Goal: Browse casually: Explore the website without a specific task or goal

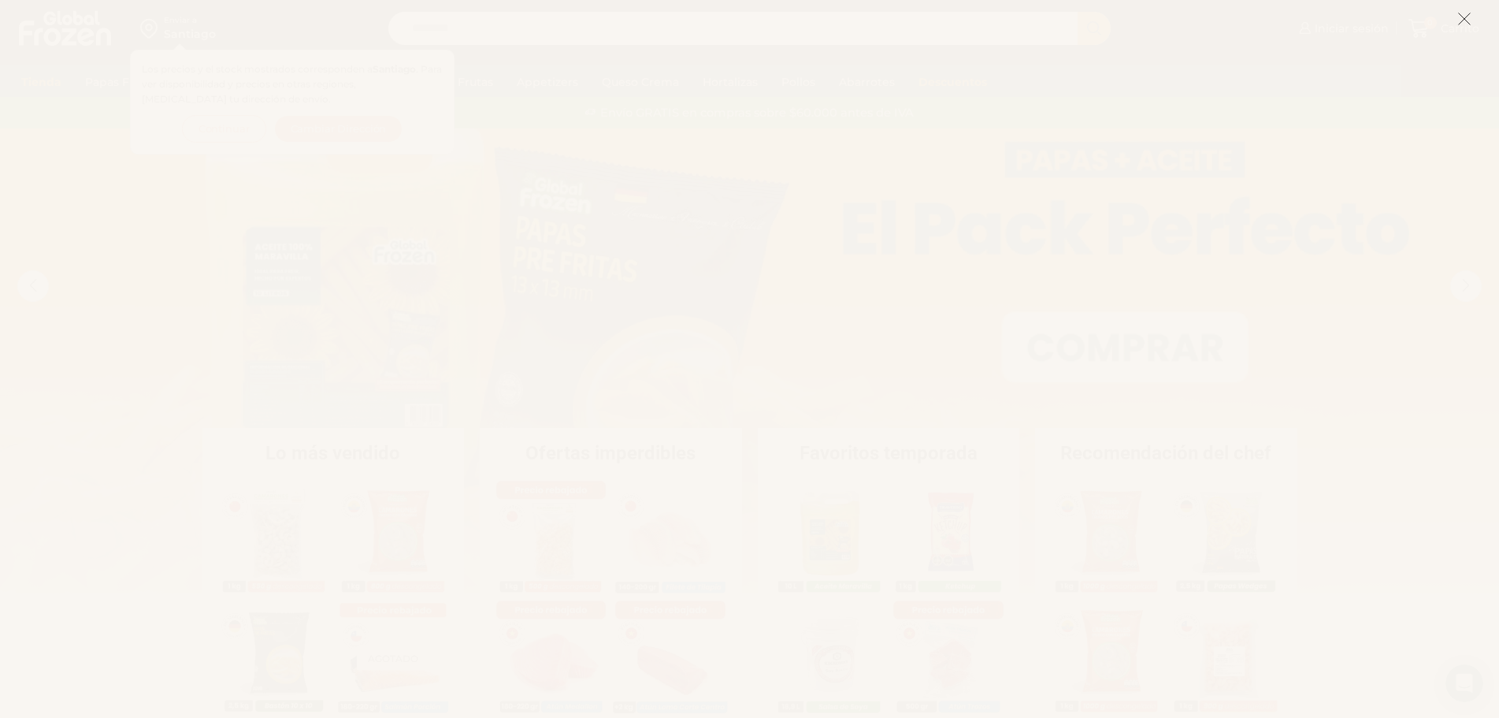
click at [1464, 15] on icon at bounding box center [1464, 19] width 14 height 14
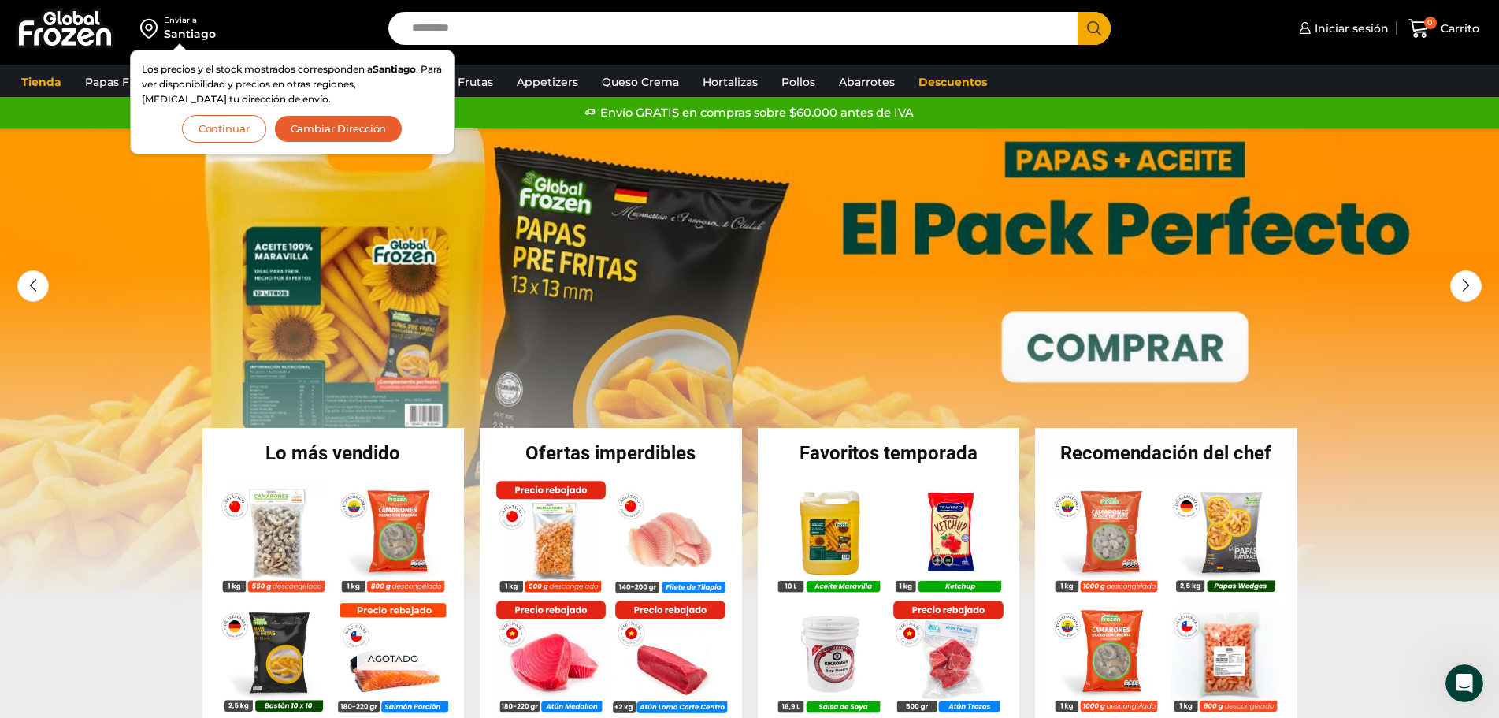
click at [219, 137] on button "Continuar" at bounding box center [224, 129] width 84 height 28
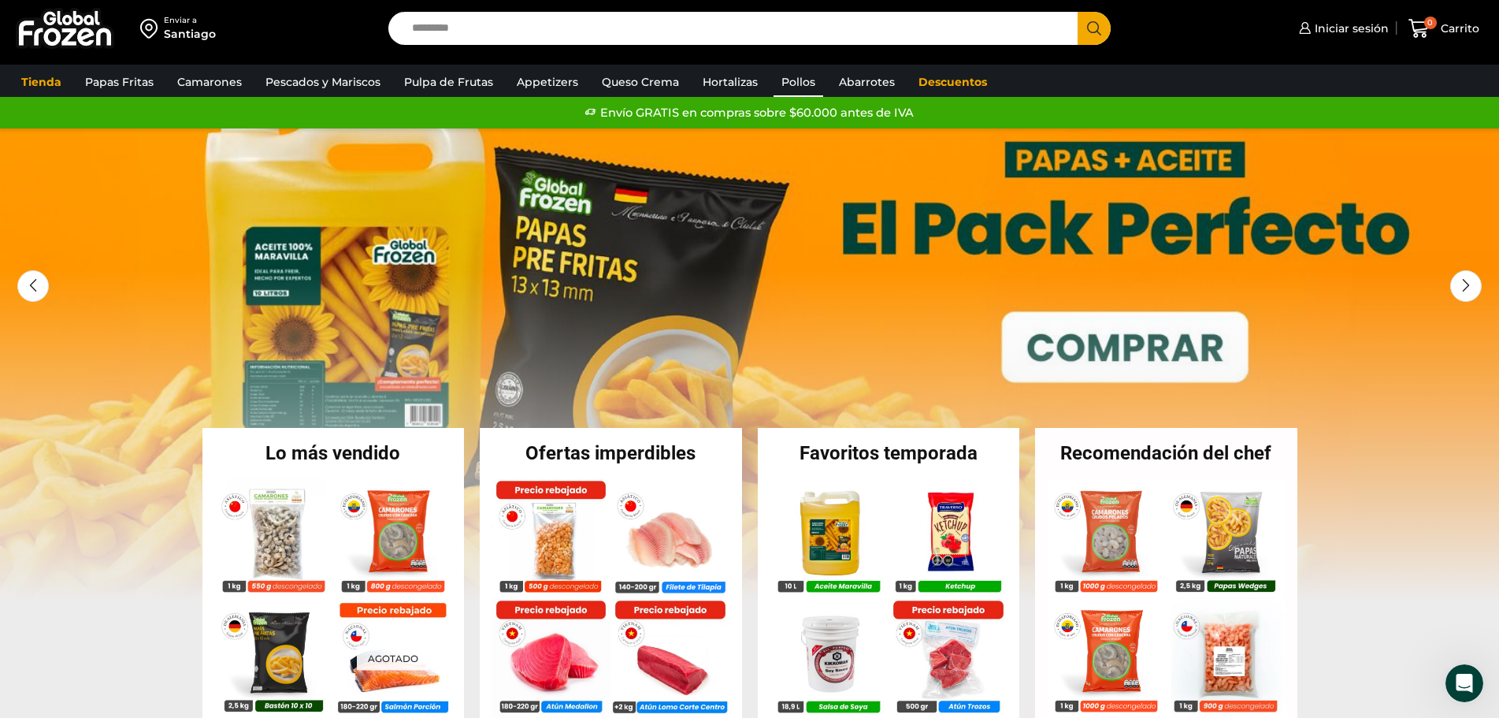
click at [785, 88] on link "Pollos" at bounding box center [799, 82] width 50 height 30
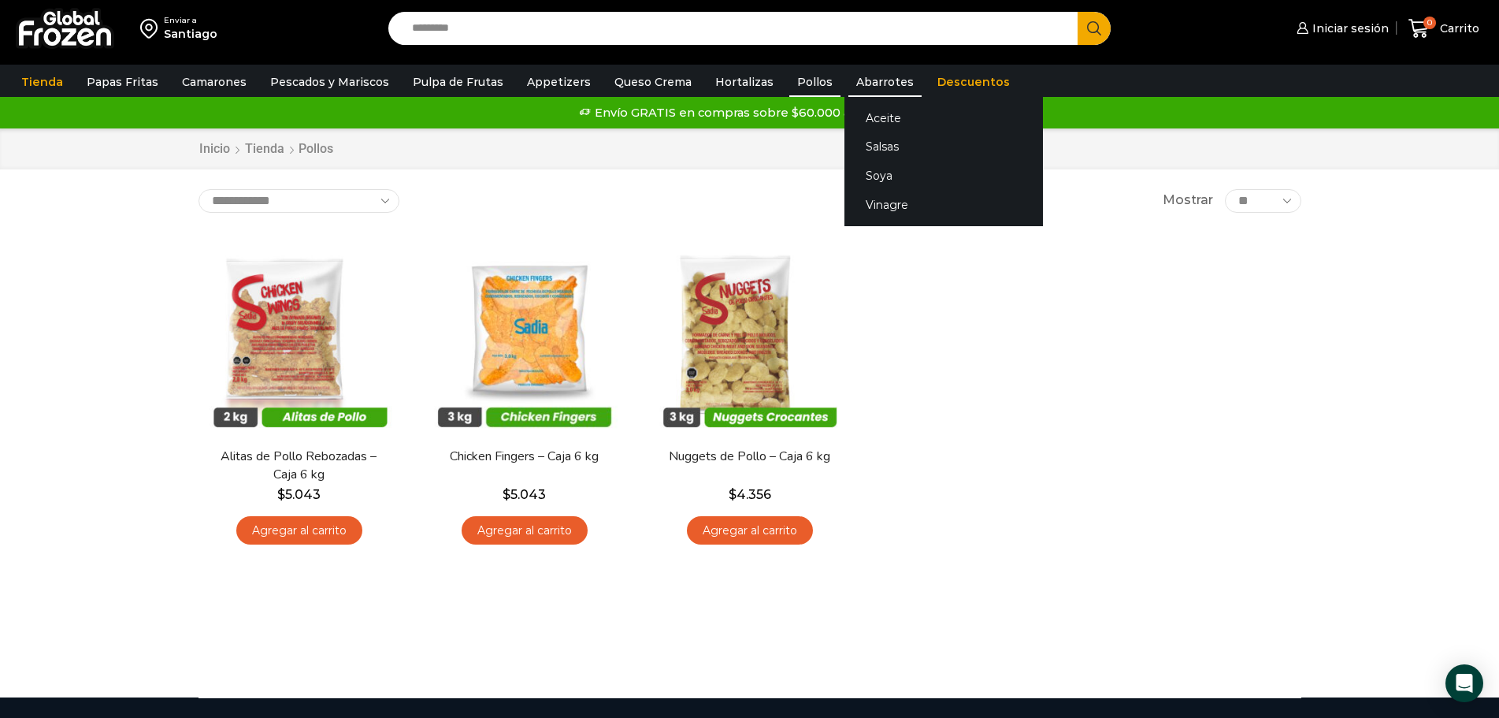
click at [862, 82] on link "Abarrotes" at bounding box center [884, 82] width 73 height 30
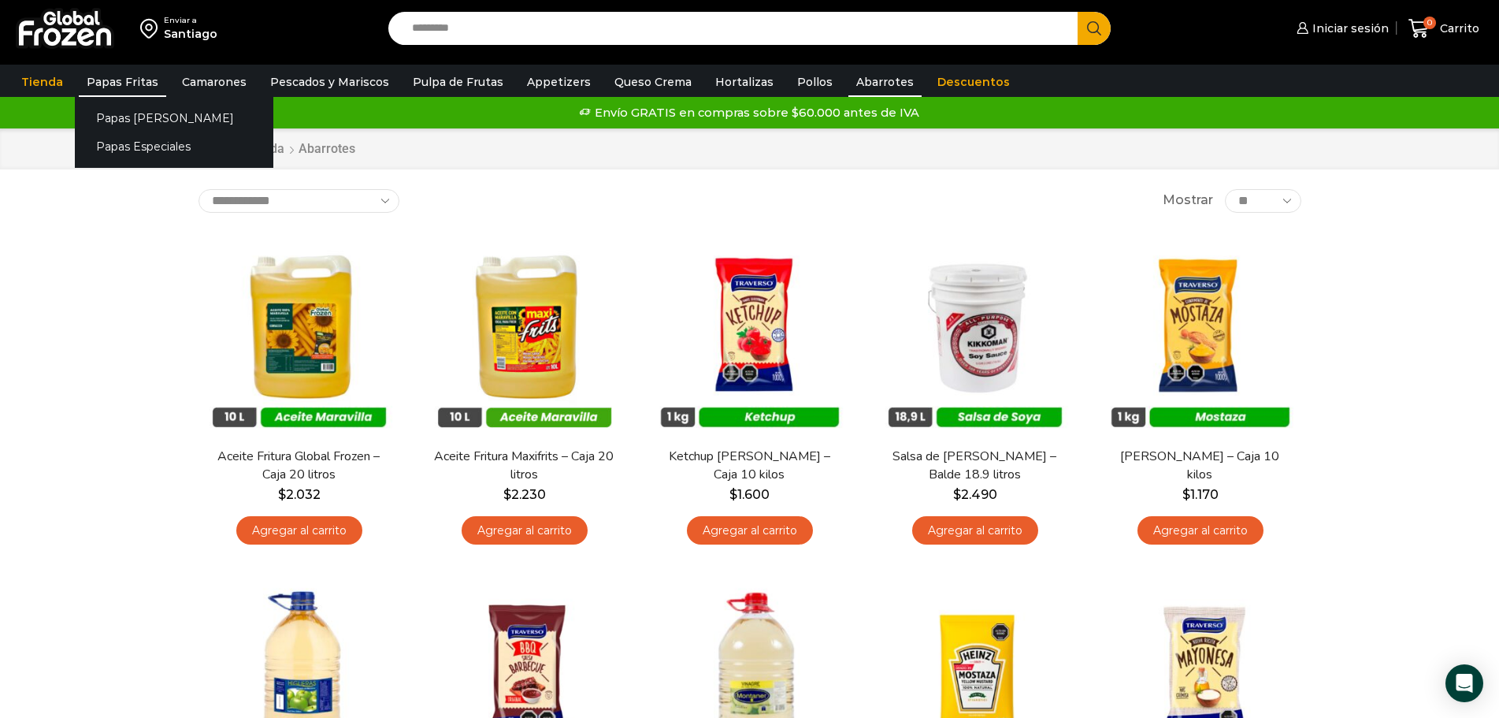
click at [111, 77] on link "Papas Fritas" at bounding box center [122, 82] width 87 height 30
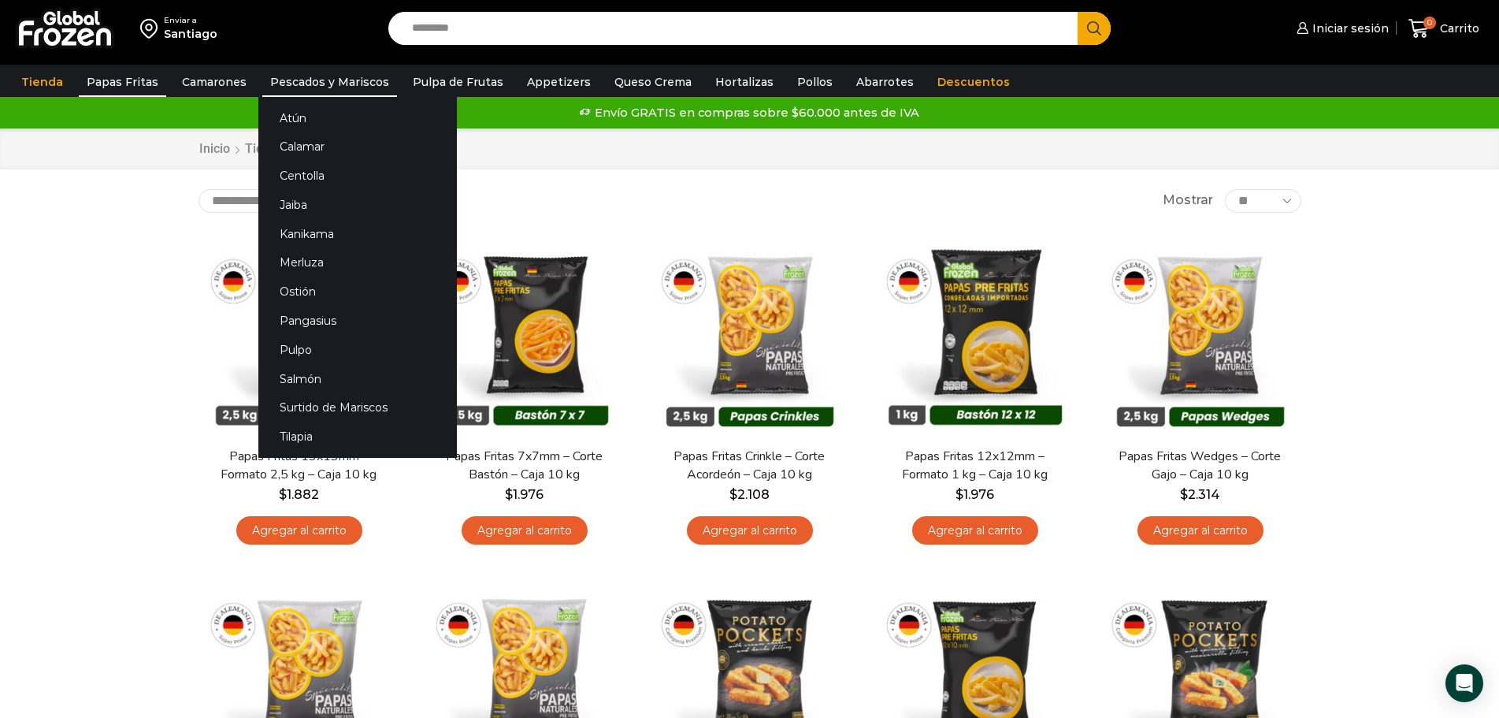
click at [332, 80] on link "Pescados y Mariscos" at bounding box center [329, 82] width 135 height 30
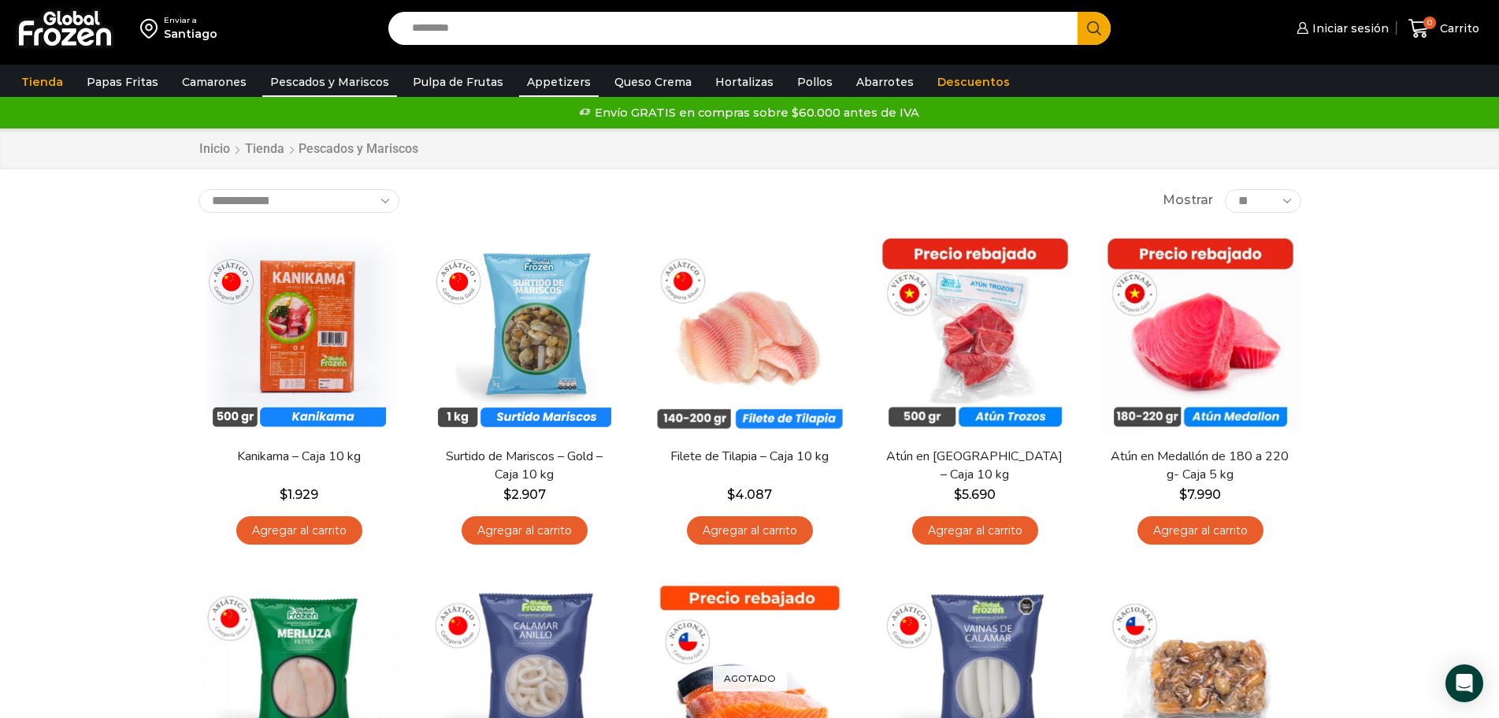
click at [554, 85] on link "Appetizers" at bounding box center [559, 82] width 80 height 30
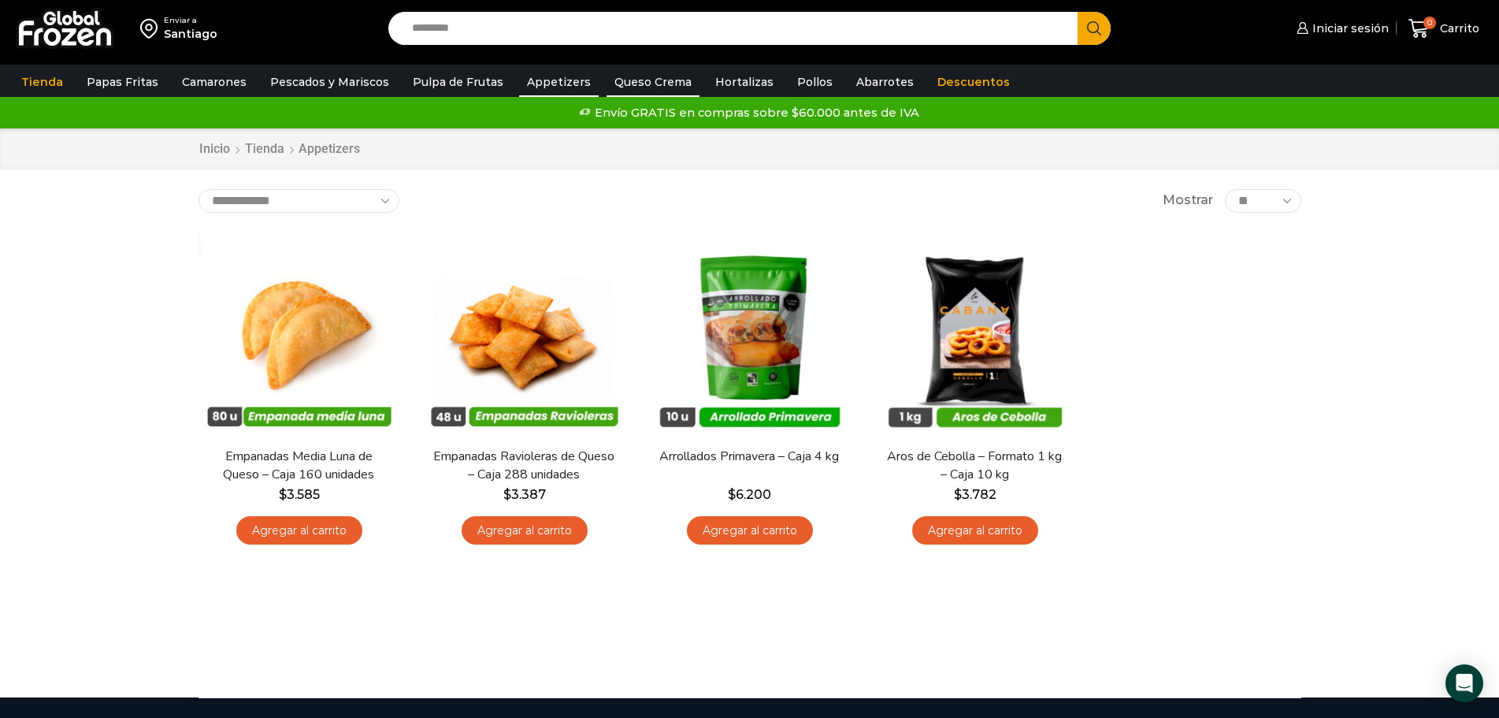
click at [622, 84] on link "Queso Crema" at bounding box center [653, 82] width 93 height 30
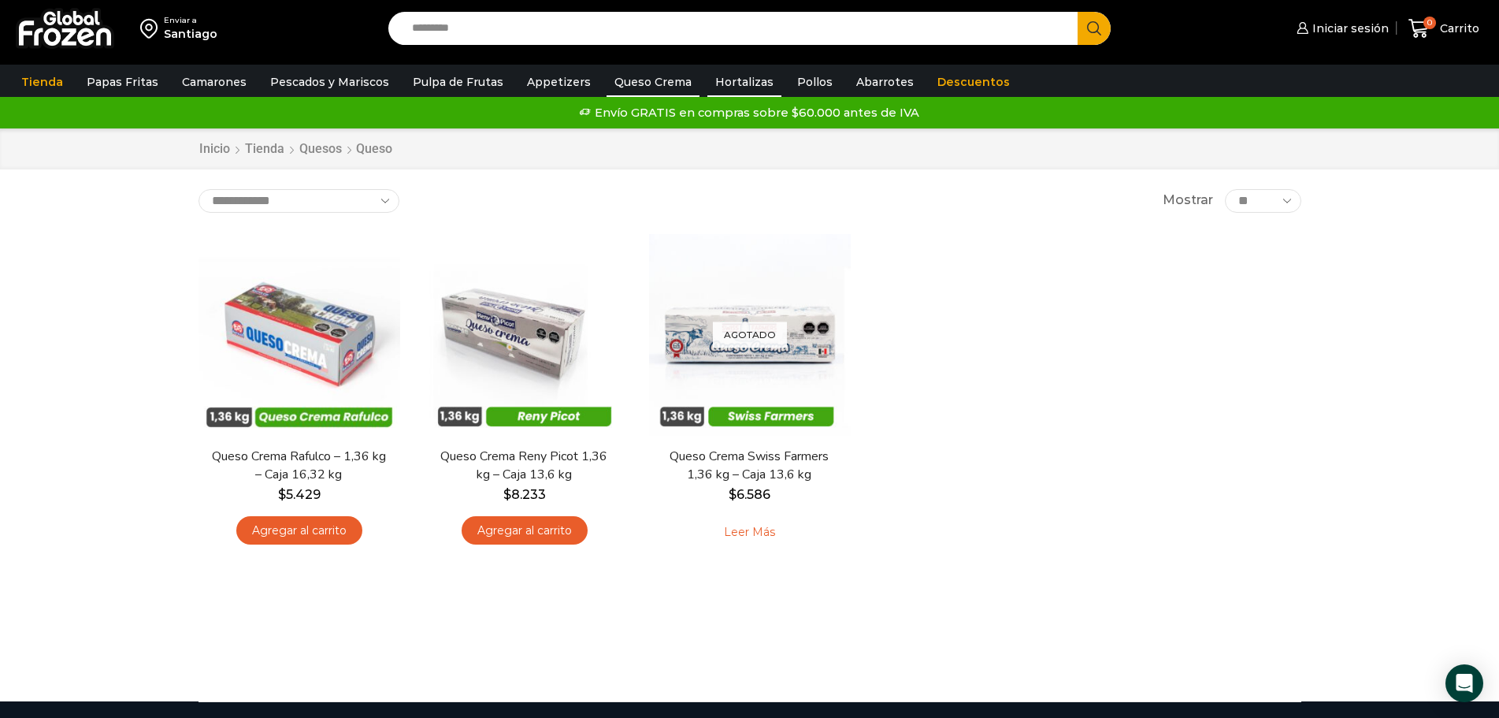
click at [714, 76] on link "Hortalizas" at bounding box center [744, 82] width 74 height 30
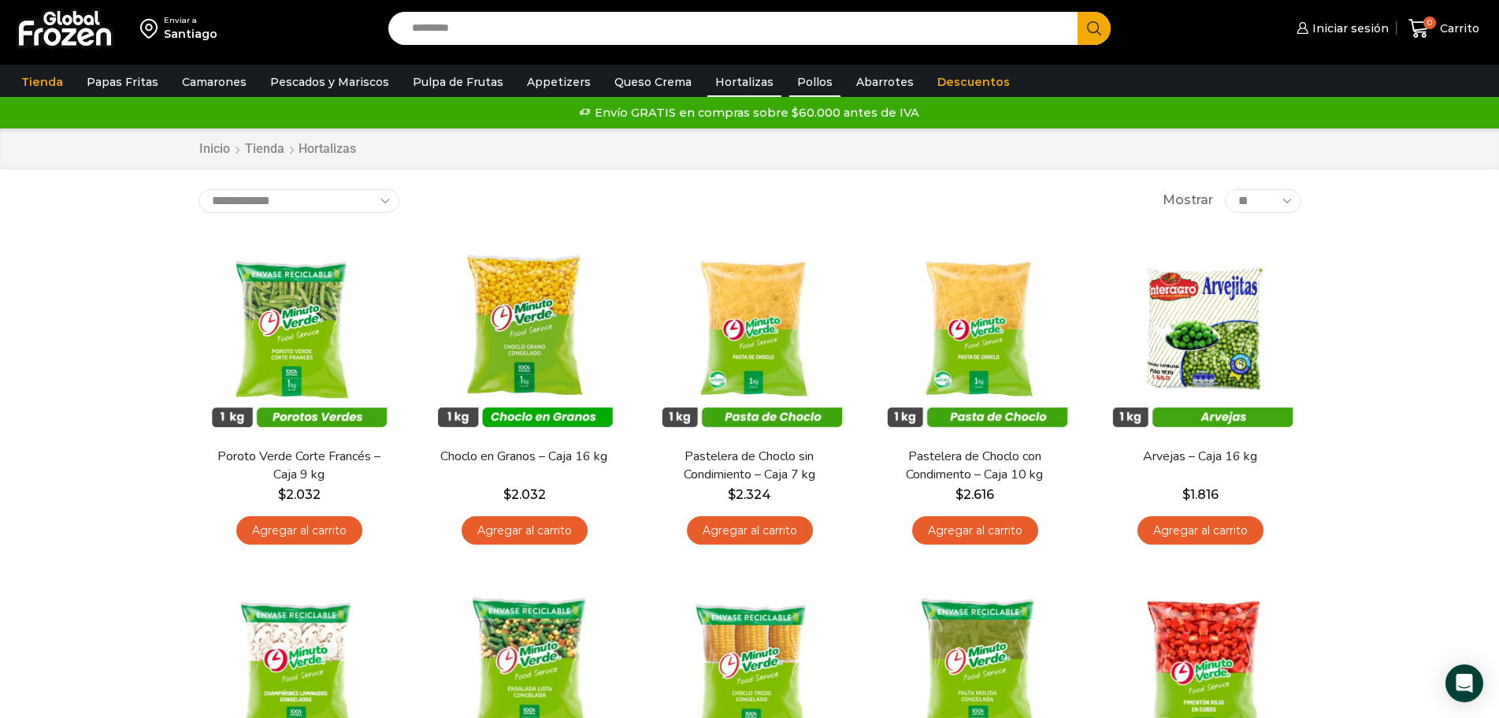
click at [799, 77] on link "Pollos" at bounding box center [814, 82] width 51 height 30
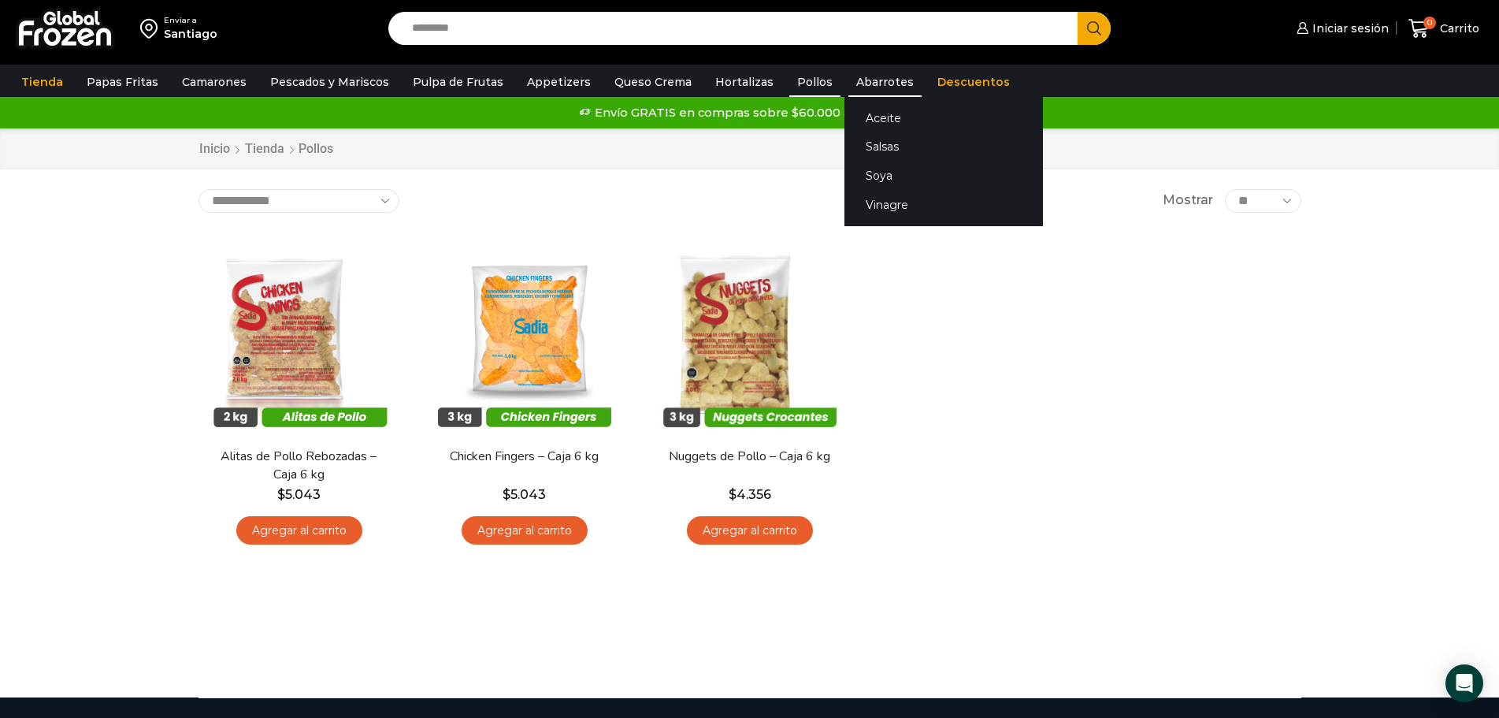
click at [848, 76] on link "Abarrotes" at bounding box center [884, 82] width 73 height 30
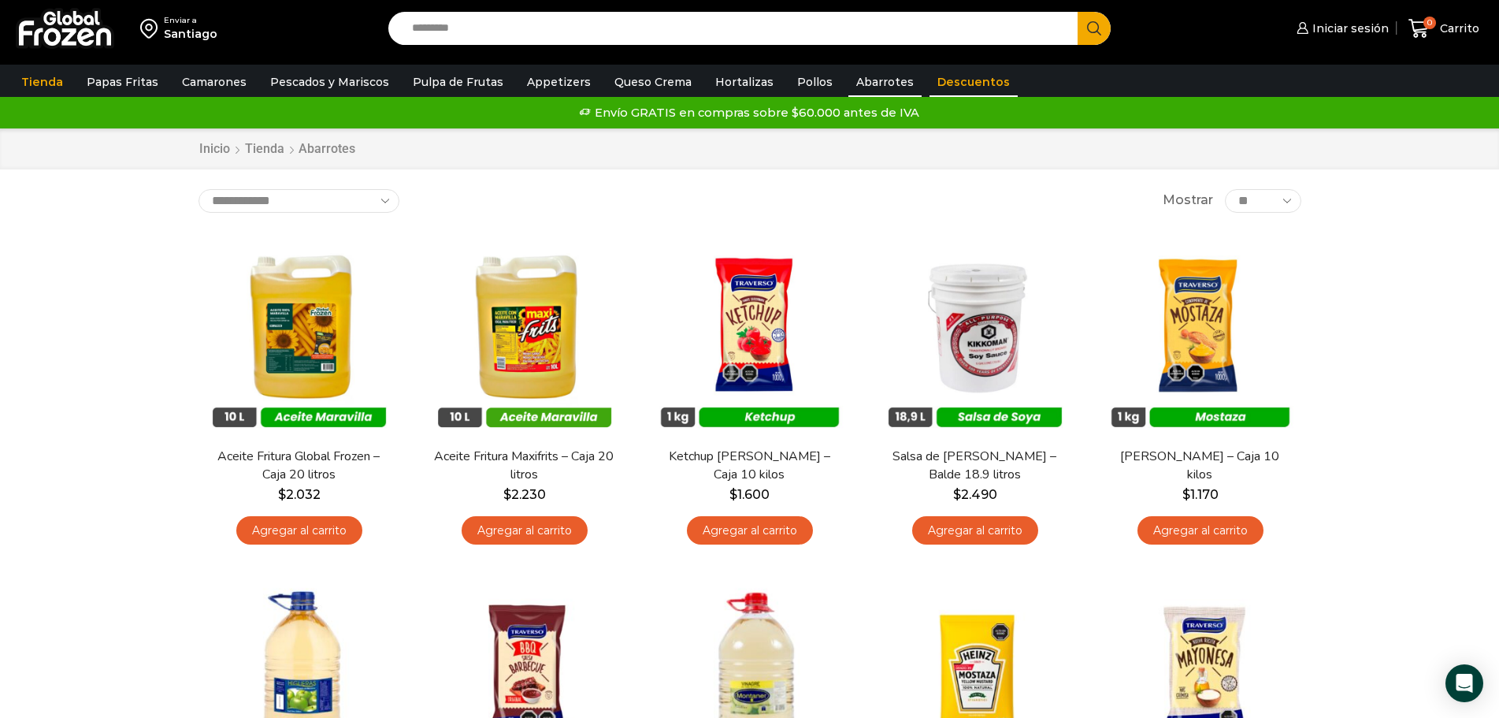
click at [949, 76] on link "Descuentos" at bounding box center [974, 82] width 88 height 30
